Goal: Share content: Share content

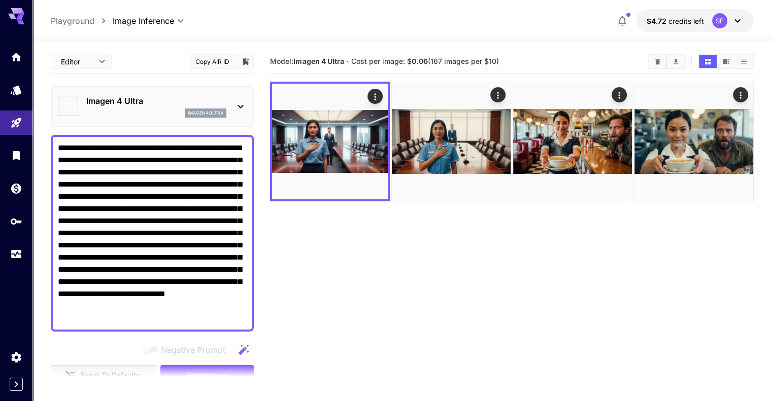
scroll to position [51, 0]
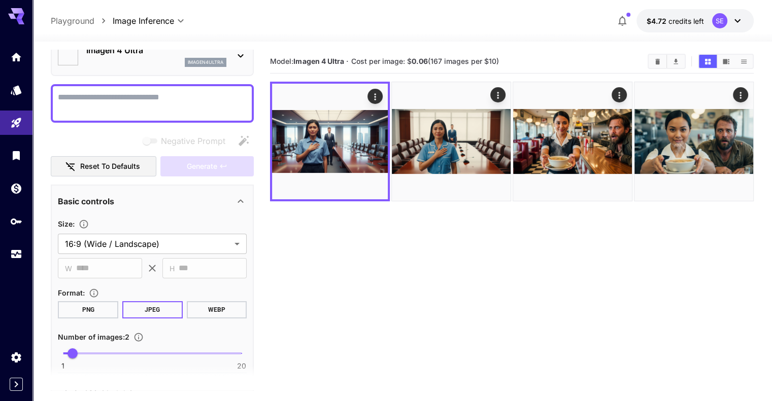
paste textarea "**********"
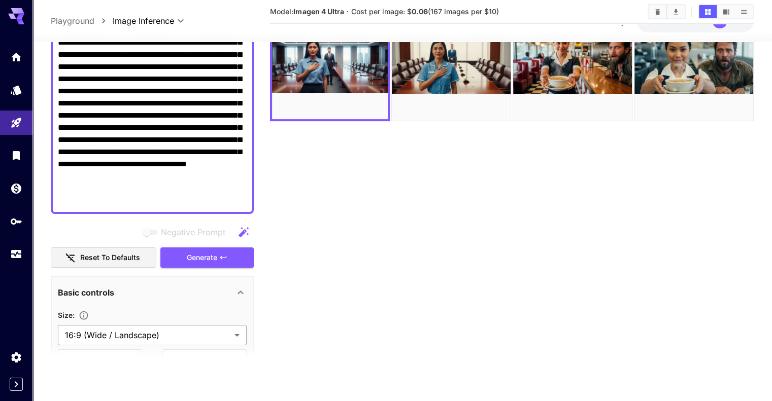
scroll to position [93, 0]
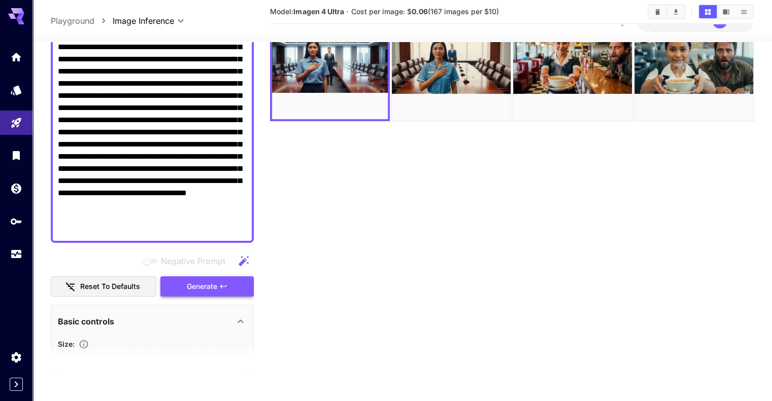
type textarea "**********"
click at [223, 287] on icon "button" at bounding box center [223, 287] width 8 height 8
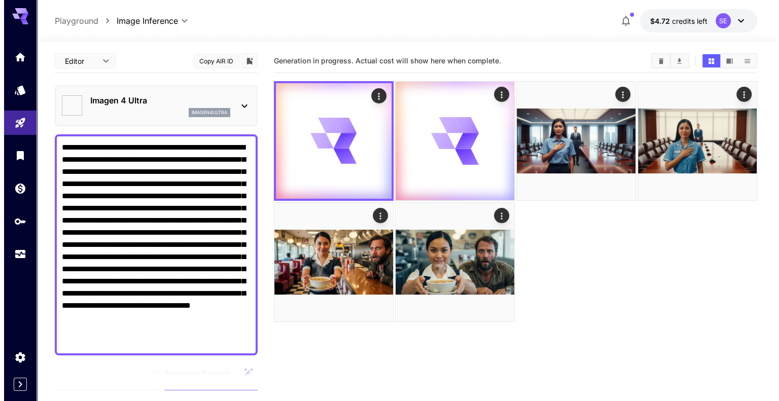
scroll to position [0, 0]
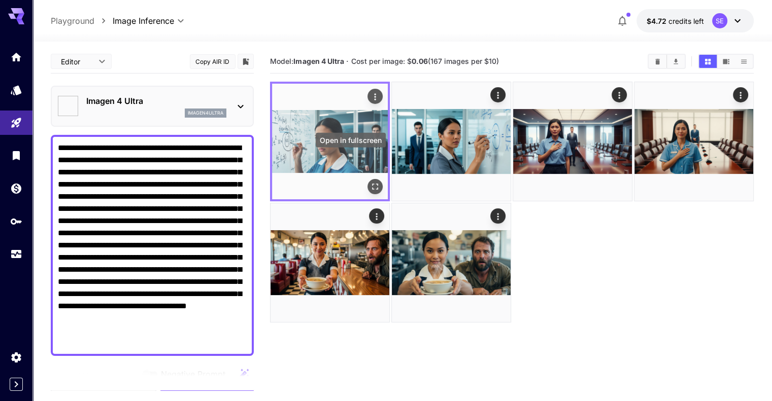
click at [367, 179] on button "Open in fullscreen" at bounding box center [374, 186] width 15 height 15
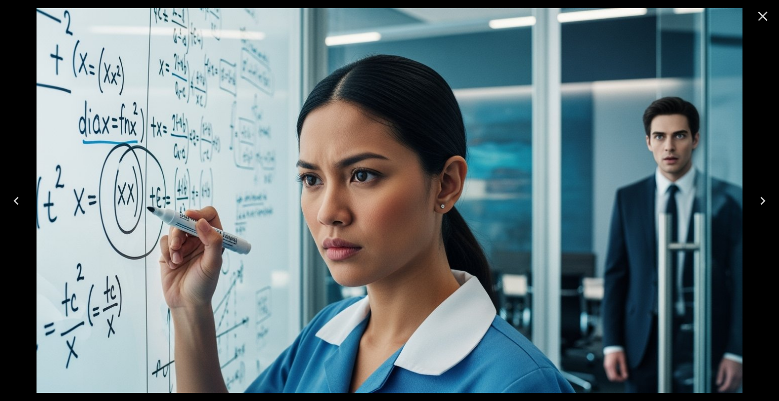
click at [767, 15] on icon "Close" at bounding box center [763, 16] width 16 height 16
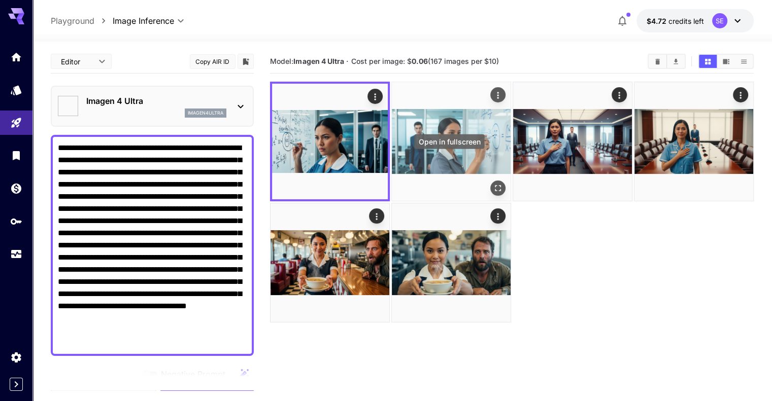
click at [493, 183] on icon "Open in fullscreen" at bounding box center [498, 188] width 10 height 10
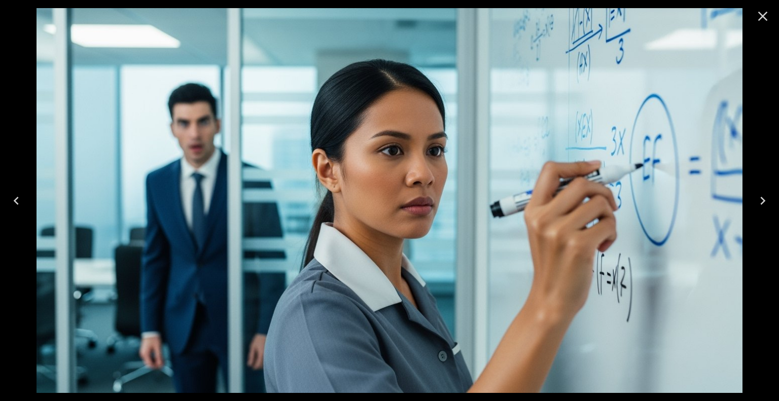
click at [765, 20] on icon "Close" at bounding box center [763, 16] width 16 height 16
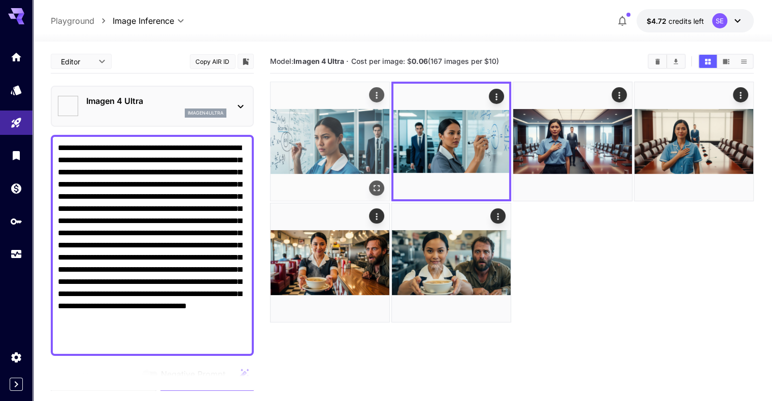
click at [371, 183] on icon "Open in fullscreen" at bounding box center [376, 188] width 10 height 10
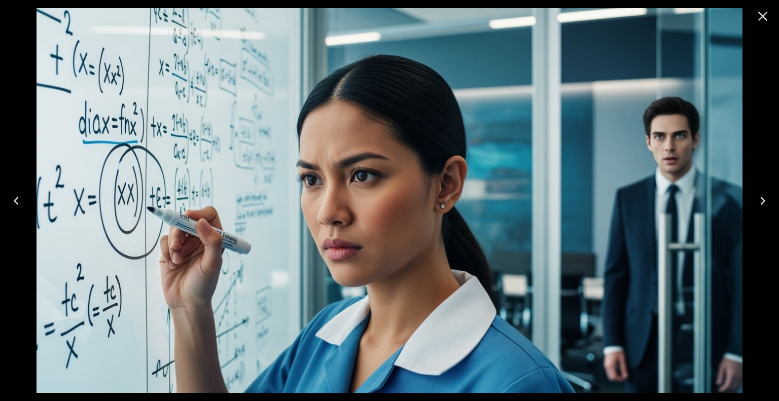
click at [763, 17] on icon "Close" at bounding box center [763, 17] width 10 height 10
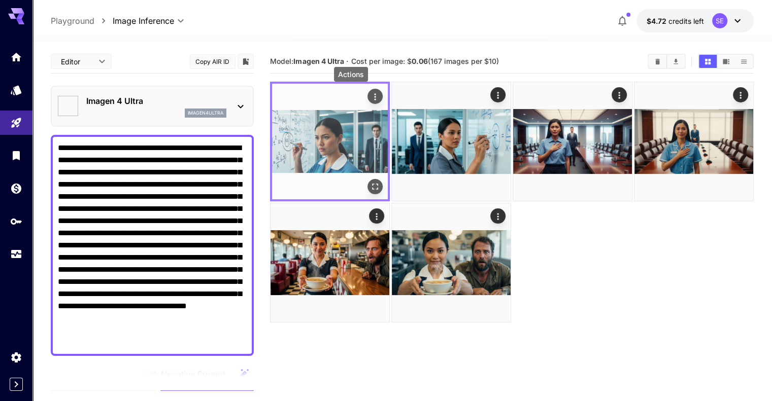
click at [370, 94] on icon "Actions" at bounding box center [375, 97] width 10 height 10
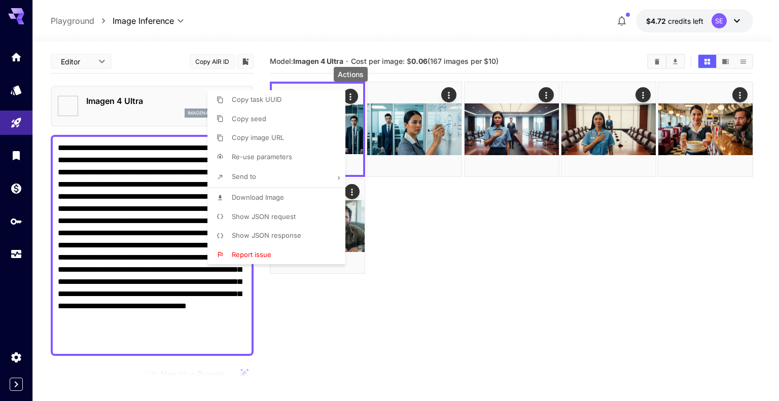
click at [288, 196] on li "Download Image" at bounding box center [279, 197] width 144 height 19
